Goal: Transaction & Acquisition: Purchase product/service

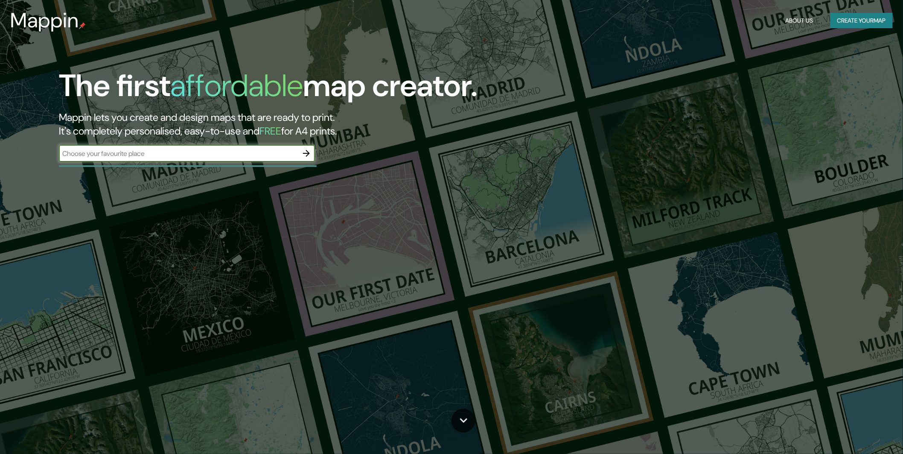
click at [161, 159] on div "​" at bounding box center [187, 153] width 256 height 17
type input "maldonado uruguay"
click at [305, 148] on icon "button" at bounding box center [306, 153] width 10 height 10
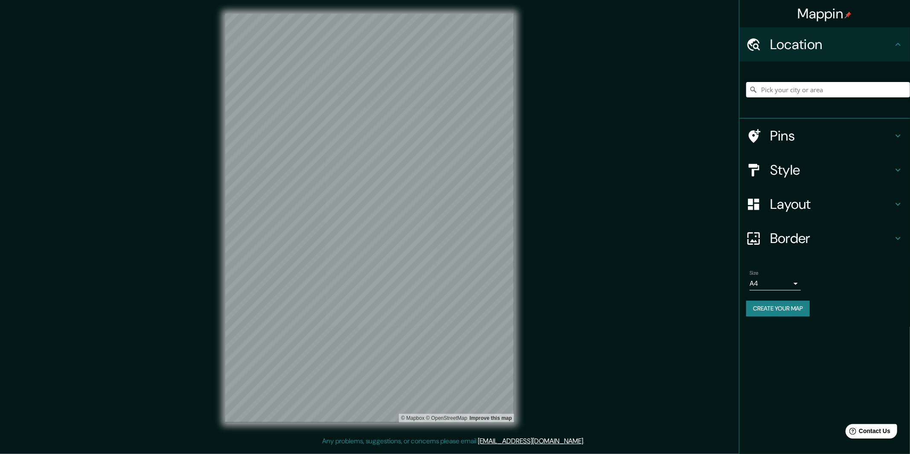
click at [844, 131] on h4 "Pins" at bounding box center [831, 135] width 123 height 17
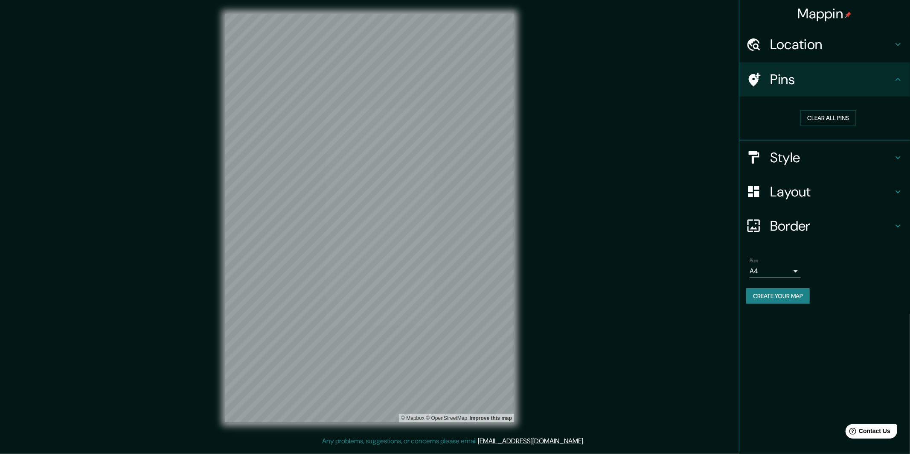
click at [847, 158] on h4 "Style" at bounding box center [831, 157] width 123 height 17
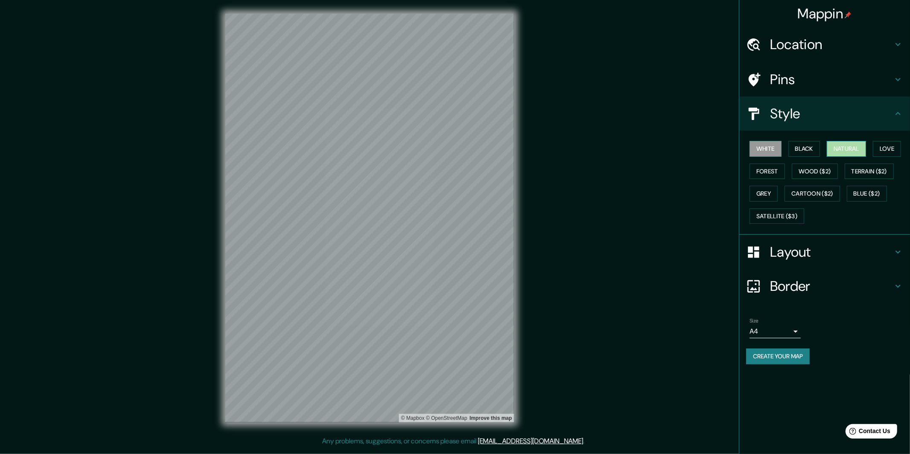
click at [855, 152] on button "Natural" at bounding box center [846, 149] width 39 height 16
click at [898, 146] on button "Love" at bounding box center [887, 149] width 28 height 16
click at [855, 147] on button "Natural" at bounding box center [846, 149] width 39 height 16
click at [764, 171] on button "Forest" at bounding box center [767, 171] width 35 height 16
click at [811, 150] on button "Black" at bounding box center [804, 149] width 32 height 16
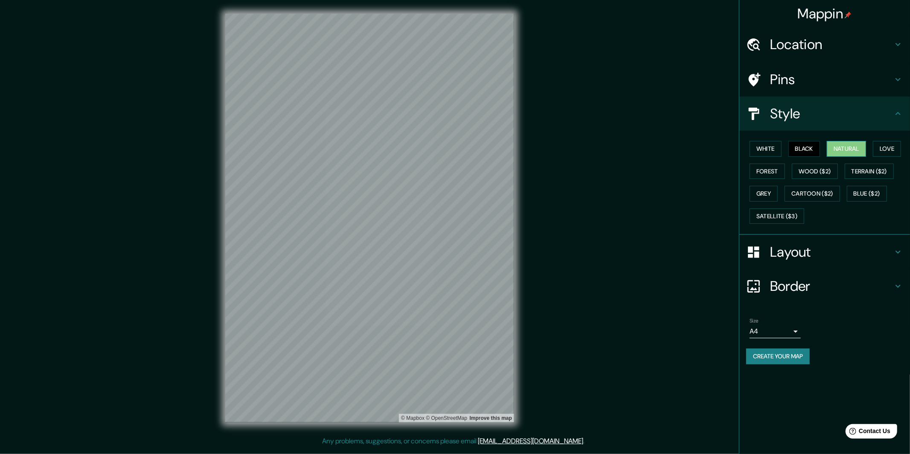
click at [853, 147] on button "Natural" at bounding box center [846, 149] width 39 height 16
click at [797, 254] on h4 "Layout" at bounding box center [831, 251] width 123 height 17
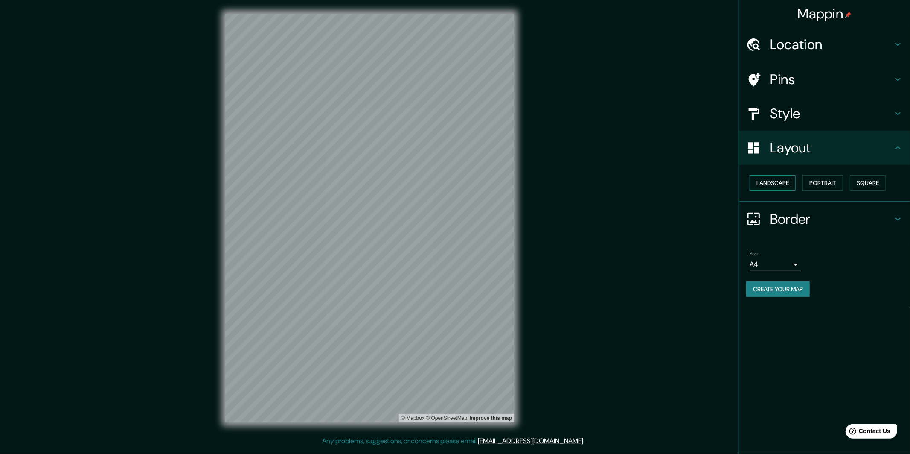
click at [787, 180] on button "Landscape" at bounding box center [773, 183] width 46 height 16
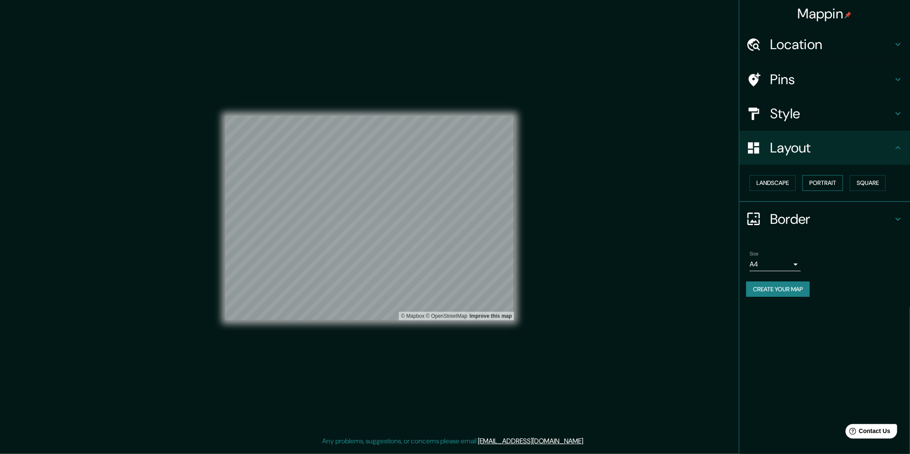
click at [824, 182] on button "Portrait" at bounding box center [822, 183] width 41 height 16
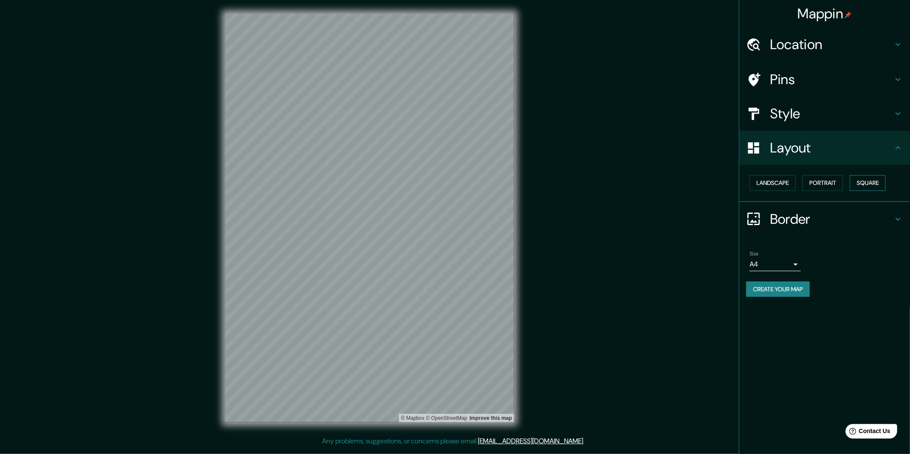
click at [872, 178] on button "Square" at bounding box center [868, 183] width 36 height 16
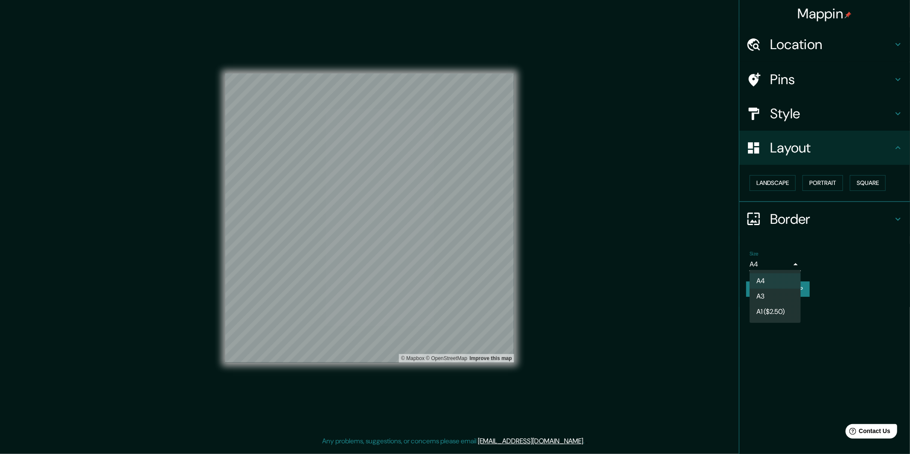
click at [794, 261] on body "Mappin Location Pins Style Layout Landscape Portrait Square Border Choose a bor…" at bounding box center [455, 227] width 910 height 454
click at [788, 261] on div at bounding box center [455, 227] width 910 height 454
click at [792, 287] on button "Create your map" at bounding box center [778, 289] width 64 height 16
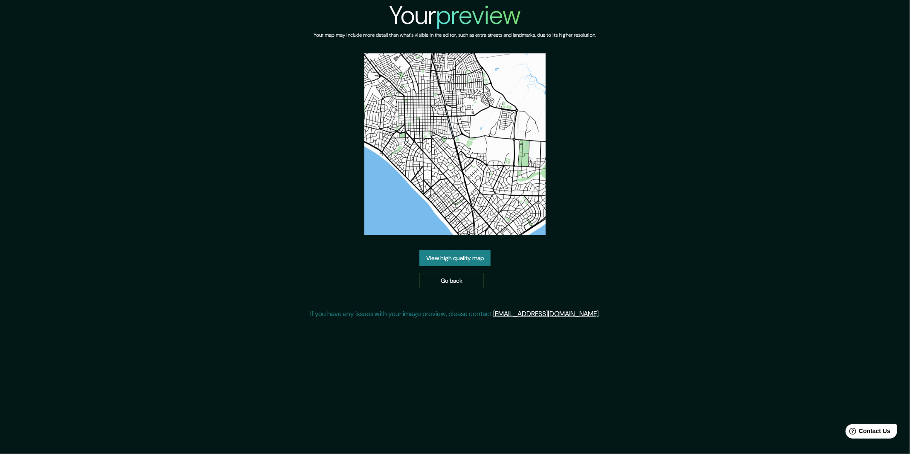
drag, startPoint x: 465, startPoint y: 146, endPoint x: 213, endPoint y: 146, distance: 252.1
click at [213, 146] on div "Your preview Your map may include more detail than what's visible in the editor…" at bounding box center [455, 163] width 910 height 326
click at [454, 258] on link "View high quality map" at bounding box center [454, 258] width 71 height 16
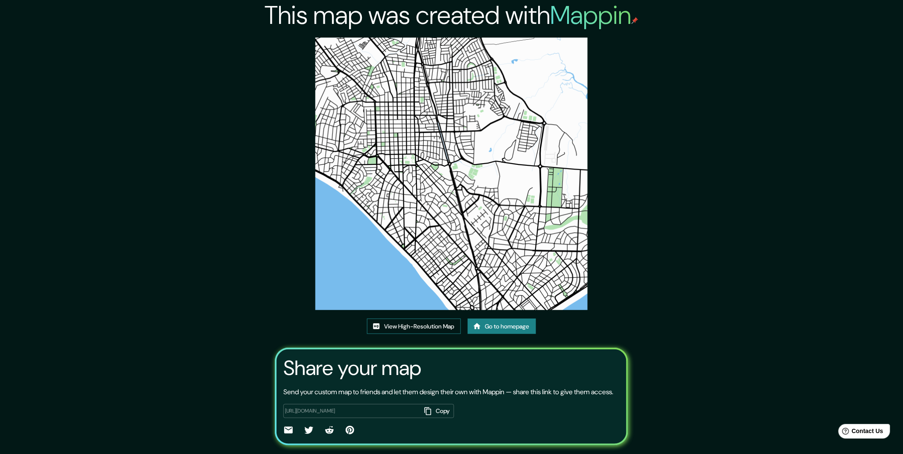
click at [425, 326] on link "View High-Resolution Map" at bounding box center [414, 326] width 94 height 16
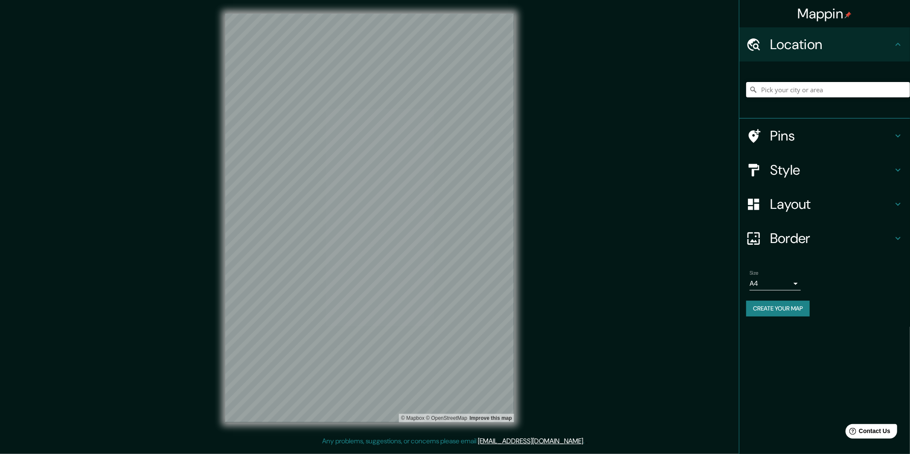
click at [773, 95] on input "Pick your city or area" at bounding box center [828, 89] width 164 height 15
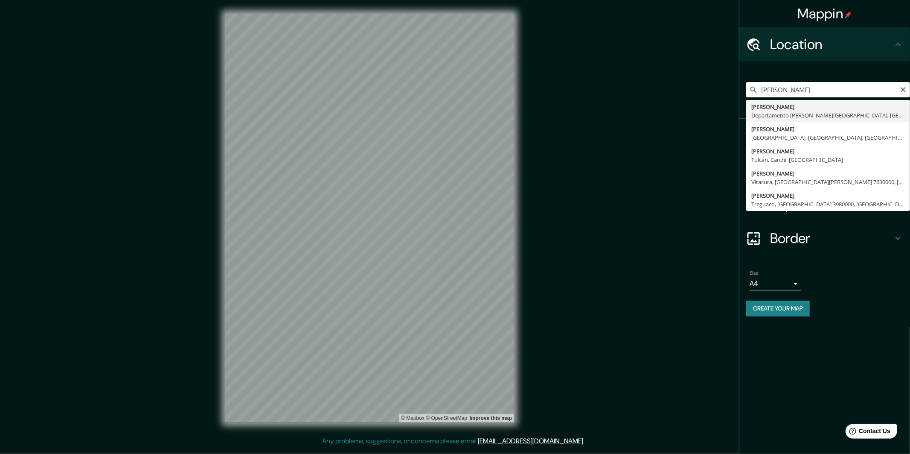
type input "[PERSON_NAME], [GEOGRAPHIC_DATA][PERSON_NAME], [GEOGRAPHIC_DATA]"
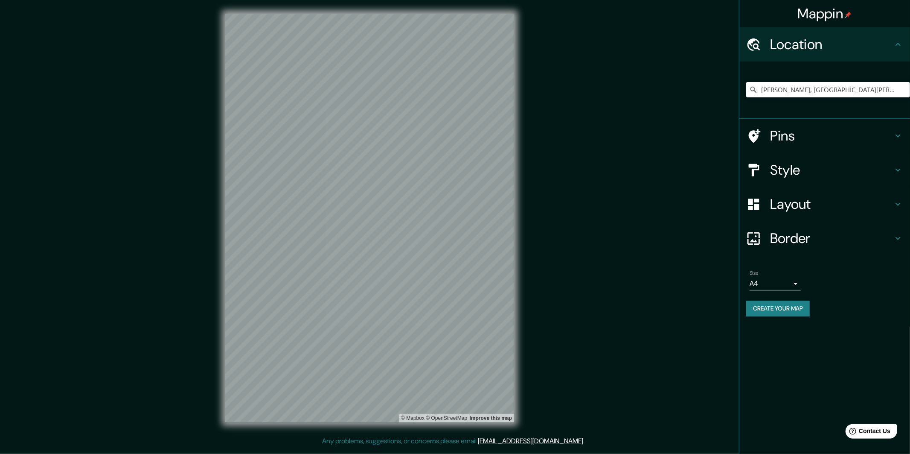
click at [814, 128] on h4 "Pins" at bounding box center [831, 135] width 123 height 17
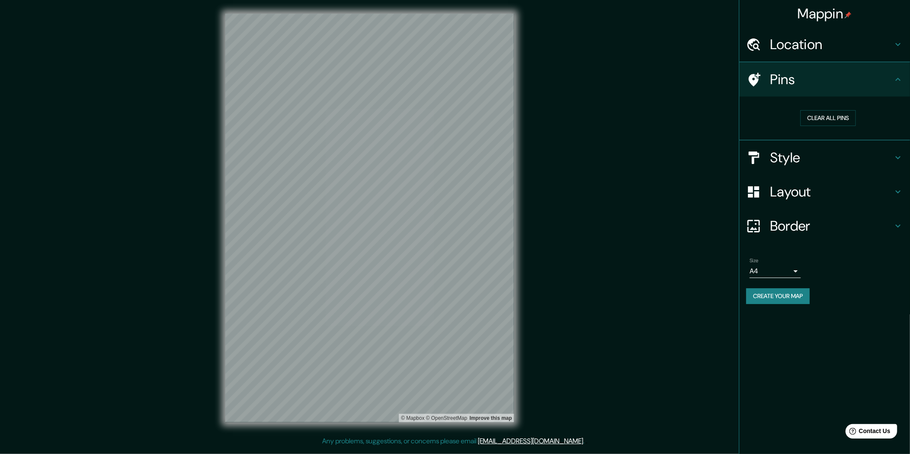
click at [834, 175] on div "Layout" at bounding box center [824, 191] width 171 height 34
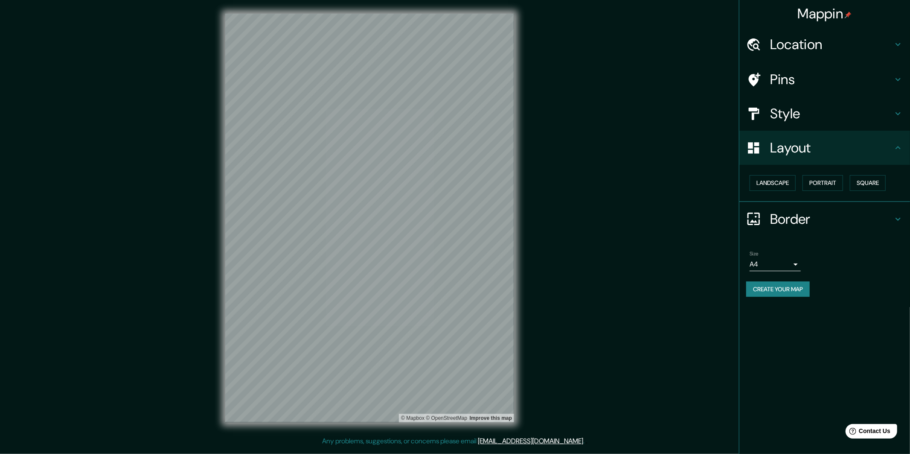
click at [833, 108] on h4 "Style" at bounding box center [831, 113] width 123 height 17
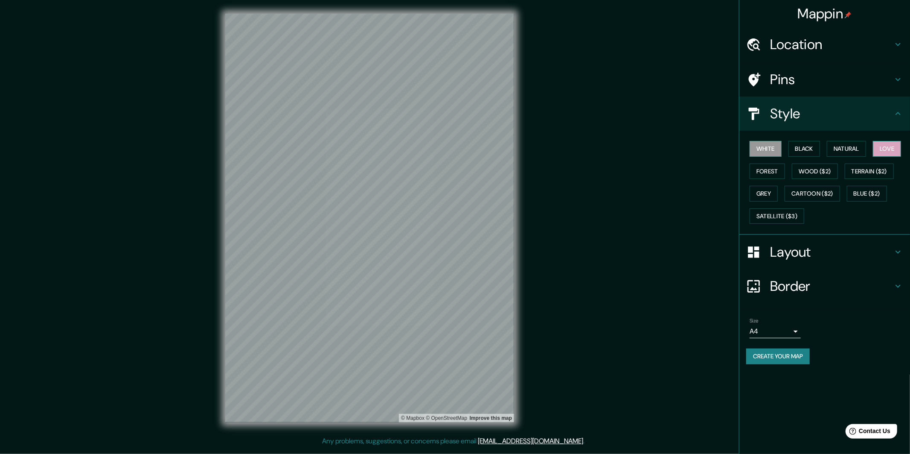
click at [884, 150] on button "Love" at bounding box center [887, 149] width 28 height 16
click at [859, 149] on button "Natural" at bounding box center [846, 149] width 39 height 16
click at [769, 167] on button "Forest" at bounding box center [767, 171] width 35 height 16
click at [887, 153] on button "Love" at bounding box center [887, 149] width 28 height 16
click at [773, 195] on button "Grey" at bounding box center [764, 194] width 28 height 16
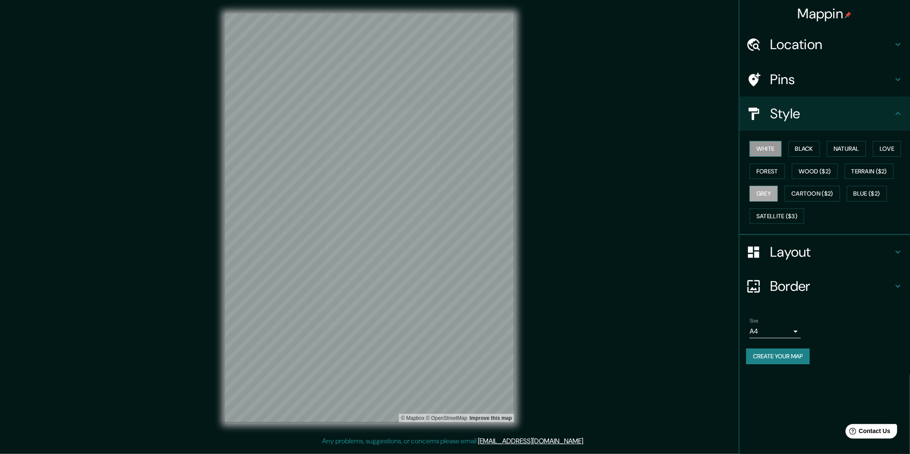
click at [767, 147] on button "White" at bounding box center [766, 149] width 32 height 16
click at [841, 247] on h4 "Layout" at bounding box center [831, 251] width 123 height 17
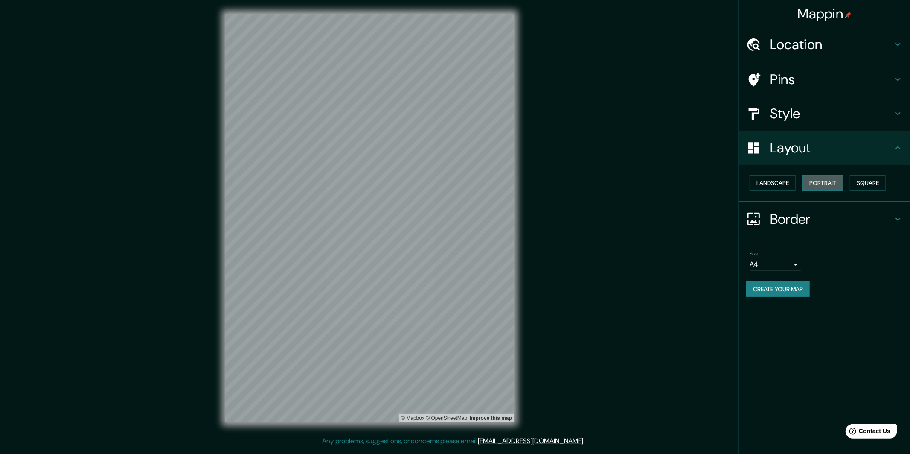
click at [822, 180] on button "Portrait" at bounding box center [822, 183] width 41 height 16
click at [864, 183] on button "Square" at bounding box center [868, 183] width 36 height 16
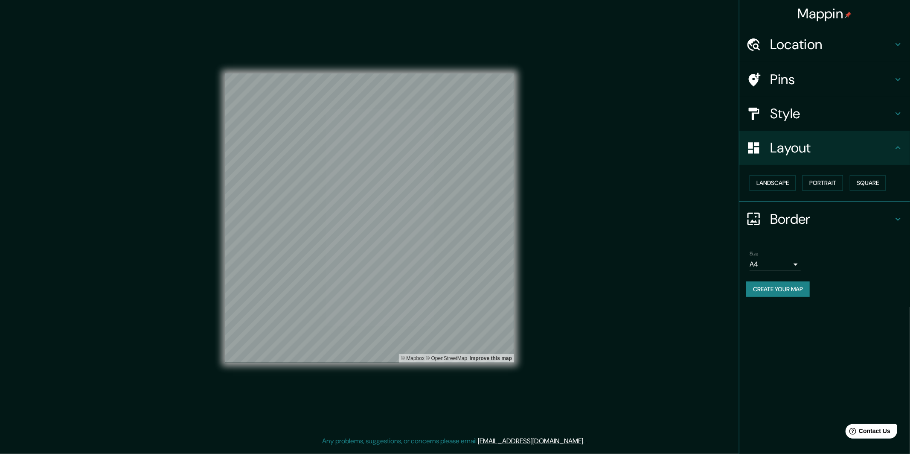
click at [793, 263] on body "Mappin Location Maldonado, Departamento de Maldonado, Uruguay Pins Style Layout…" at bounding box center [455, 227] width 910 height 454
click at [790, 291] on li "A3" at bounding box center [775, 295] width 51 height 15
click at [791, 263] on body "Mappin Location Maldonado, Departamento de Maldonado, Uruguay Pins Style Layout…" at bounding box center [455, 227] width 910 height 454
click at [788, 279] on li "A4" at bounding box center [775, 280] width 51 height 15
click at [794, 288] on button "Create your map" at bounding box center [778, 289] width 64 height 16
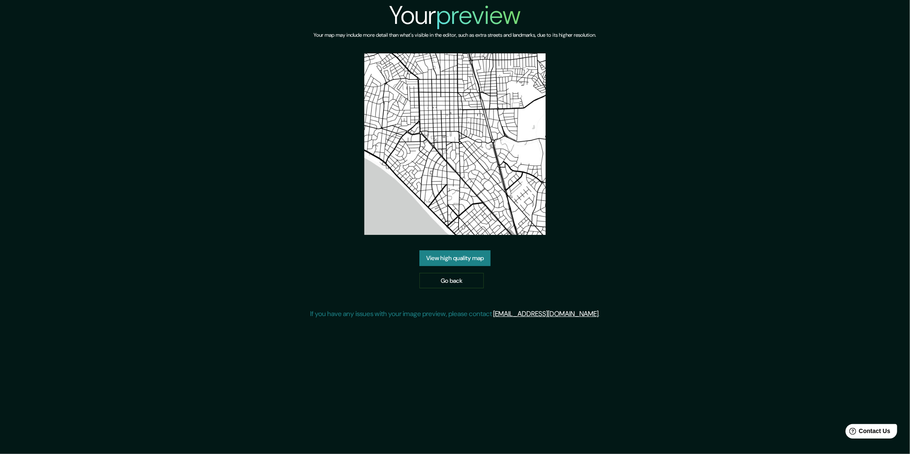
click at [457, 265] on link "View high quality map" at bounding box center [454, 258] width 71 height 16
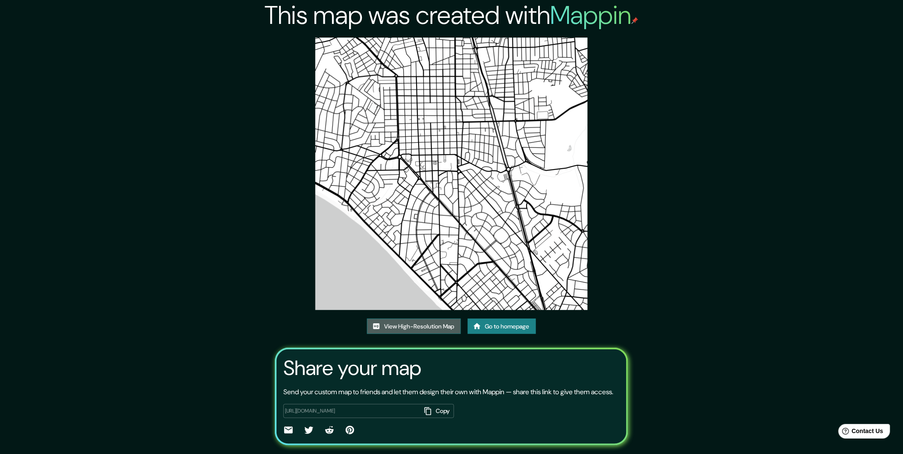
click at [433, 326] on link "View High-Resolution Map" at bounding box center [414, 326] width 94 height 16
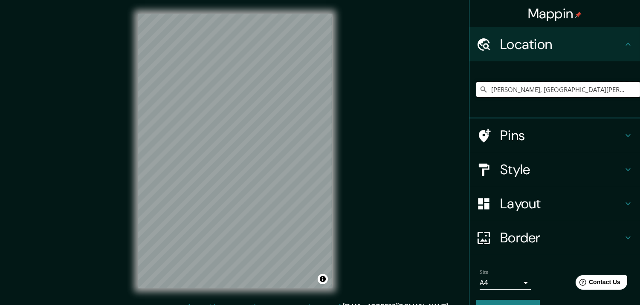
click at [580, 90] on input "[PERSON_NAME], [GEOGRAPHIC_DATA][PERSON_NAME], [GEOGRAPHIC_DATA]" at bounding box center [559, 89] width 164 height 15
click at [609, 91] on input "[PERSON_NAME], [GEOGRAPHIC_DATA][PERSON_NAME], [GEOGRAPHIC_DATA]" at bounding box center [559, 89] width 164 height 15
click at [551, 84] on input "[PERSON_NAME], [GEOGRAPHIC_DATA][PERSON_NAME], [GEOGRAPHIC_DATA]" at bounding box center [559, 89] width 164 height 15
drag, startPoint x: 518, startPoint y: 91, endPoint x: 647, endPoint y: 104, distance: 129.4
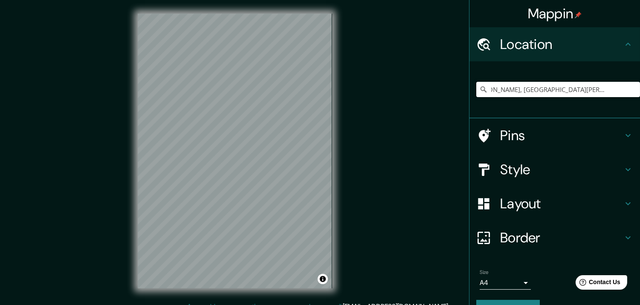
click at [640, 104] on html "Mappin Location [GEOGRAPHIC_DATA], [GEOGRAPHIC_DATA][PERSON_NAME], [GEOGRAPHIC_…" at bounding box center [320, 152] width 640 height 305
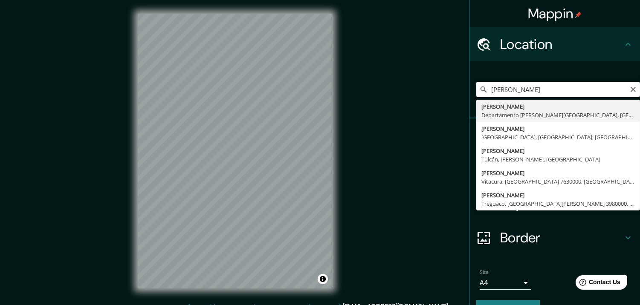
type input "[PERSON_NAME], [GEOGRAPHIC_DATA][PERSON_NAME], [GEOGRAPHIC_DATA]"
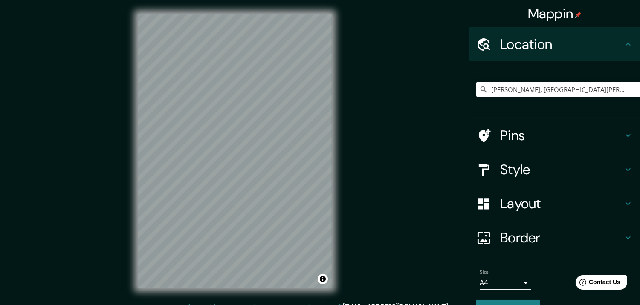
click at [567, 129] on h4 "Pins" at bounding box center [561, 135] width 123 height 17
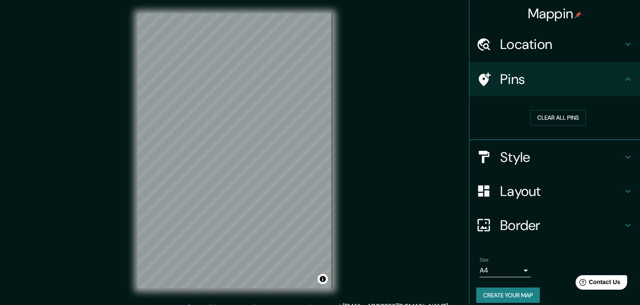
click at [549, 152] on h4 "Style" at bounding box center [561, 157] width 123 height 17
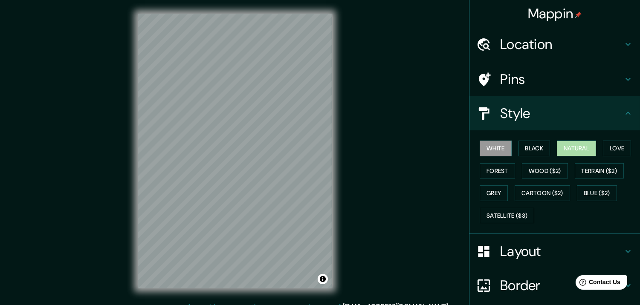
click at [574, 148] on button "Natural" at bounding box center [576, 149] width 39 height 16
